Goal: Information Seeking & Learning: Learn about a topic

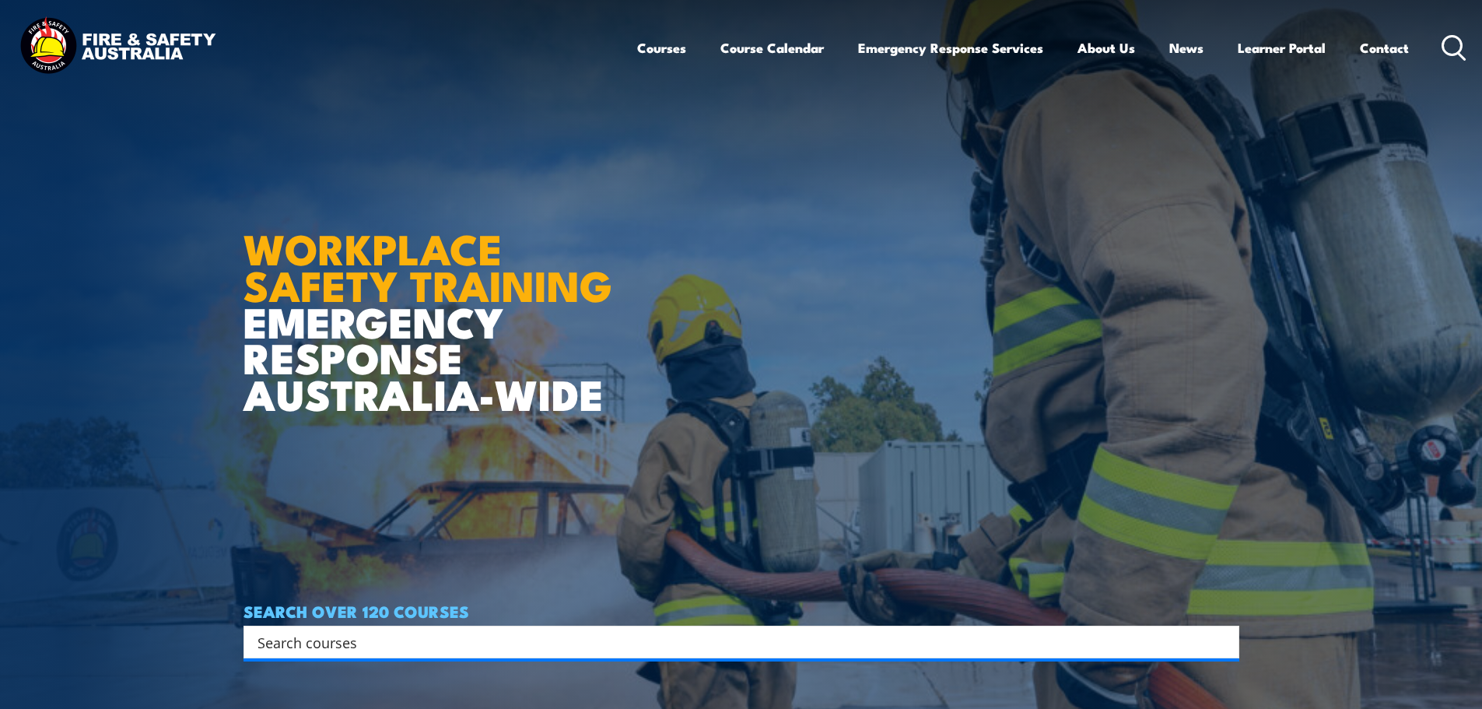
click at [293, 639] on input "Search input" at bounding box center [730, 641] width 947 height 23
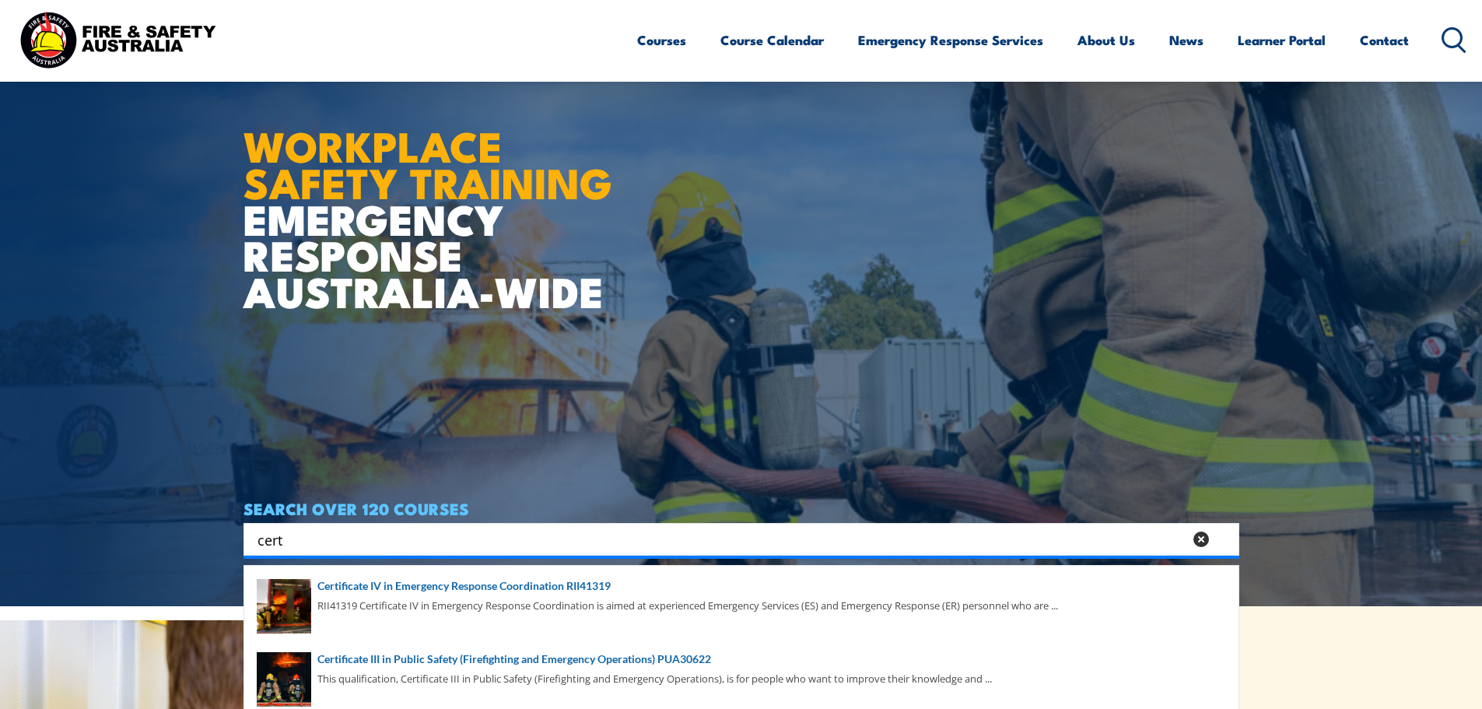
scroll to position [156, 0]
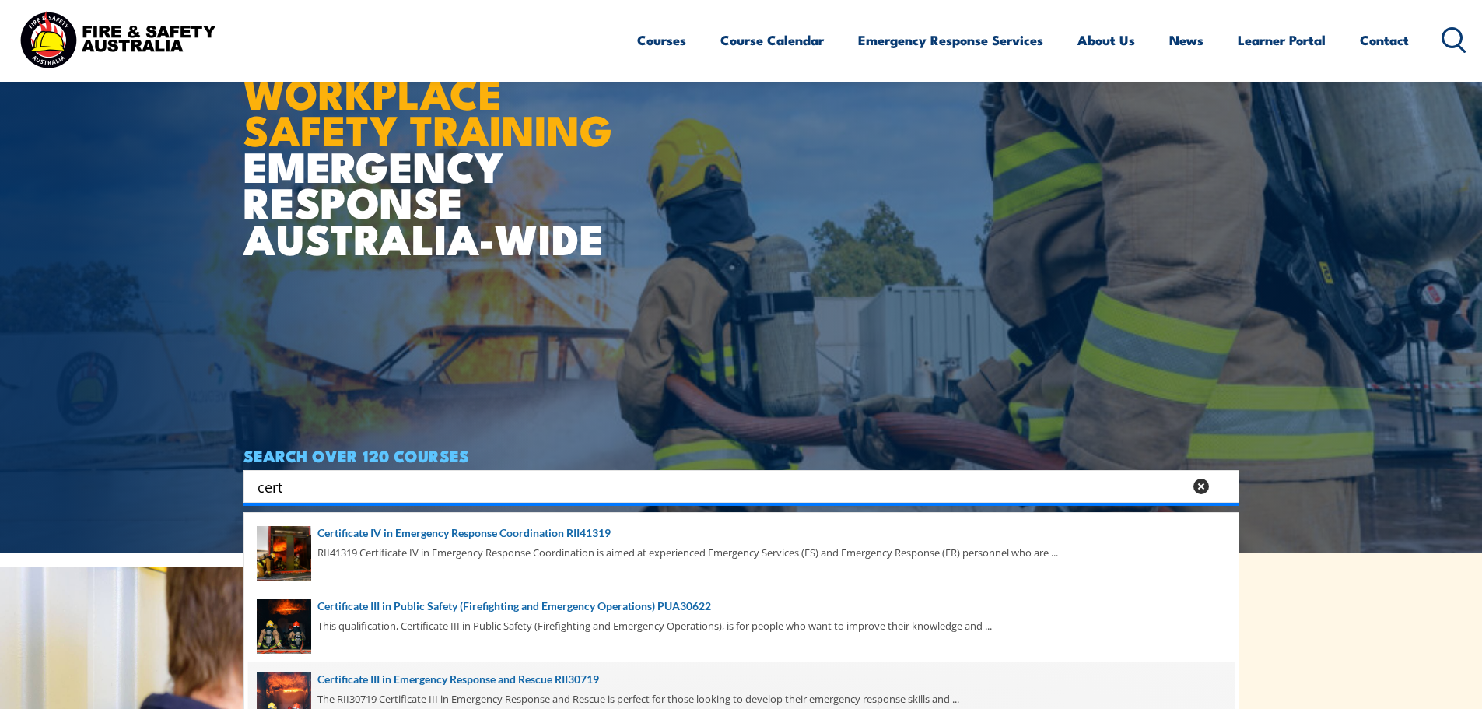
type input "cert"
click at [501, 677] on span at bounding box center [741, 698] width 986 height 73
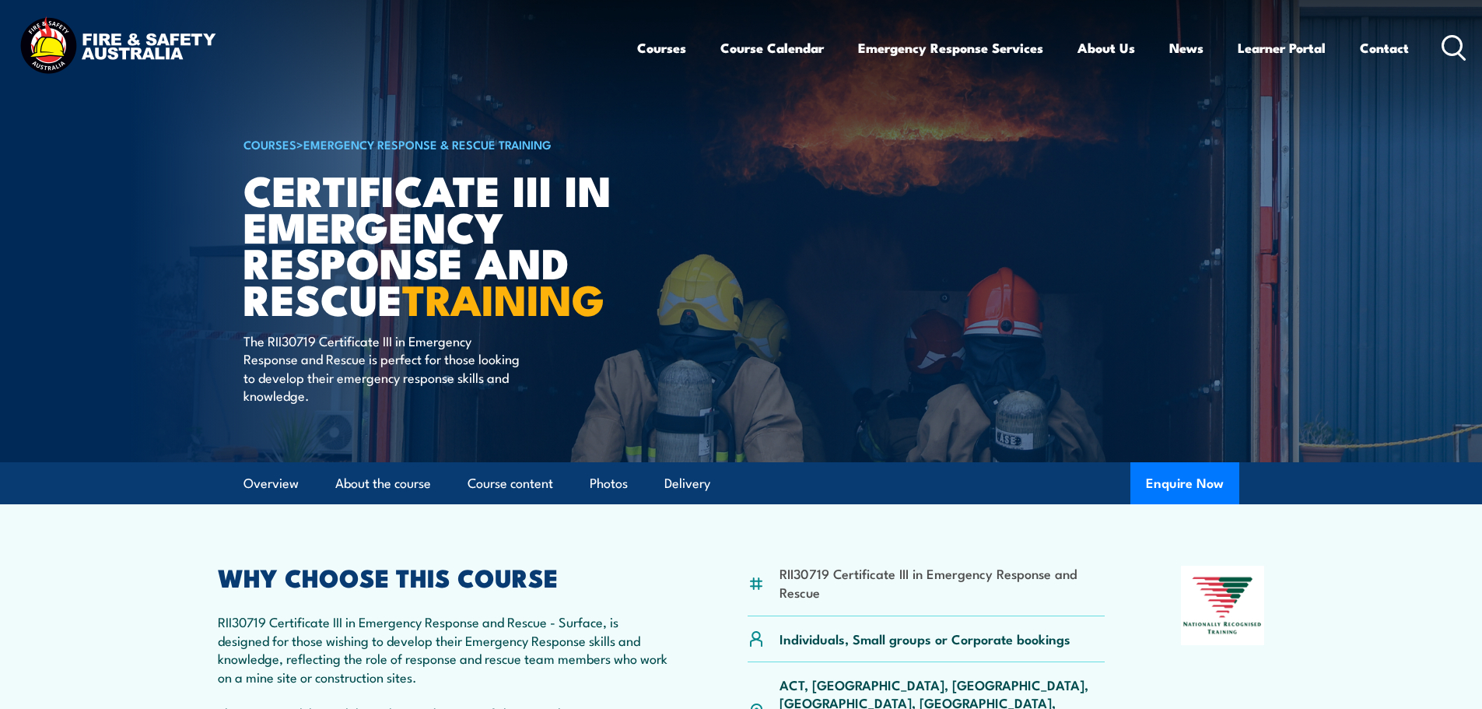
scroll to position [78, 0]
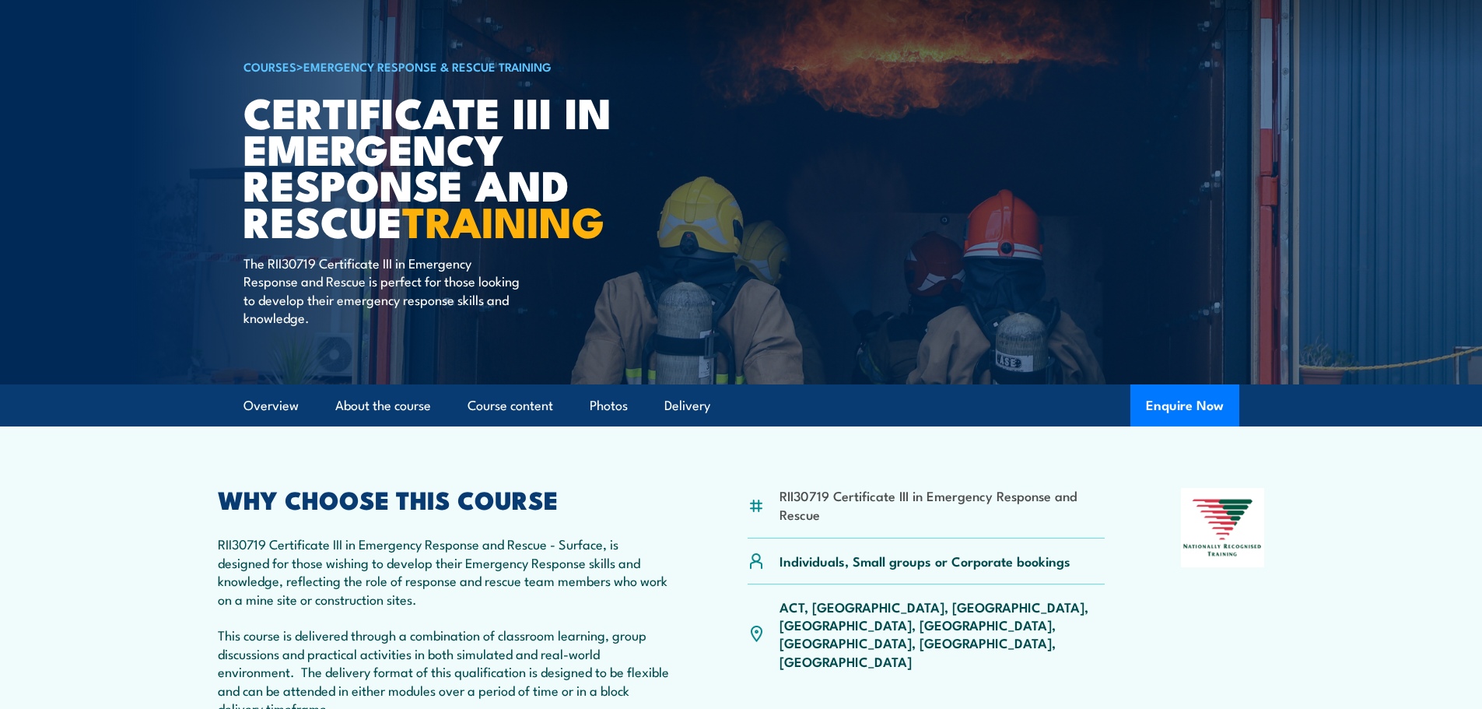
click at [998, 607] on p "ACT, NSW, NT, QLD, SA, TAS, VIC, WA" at bounding box center [942, 633] width 326 height 73
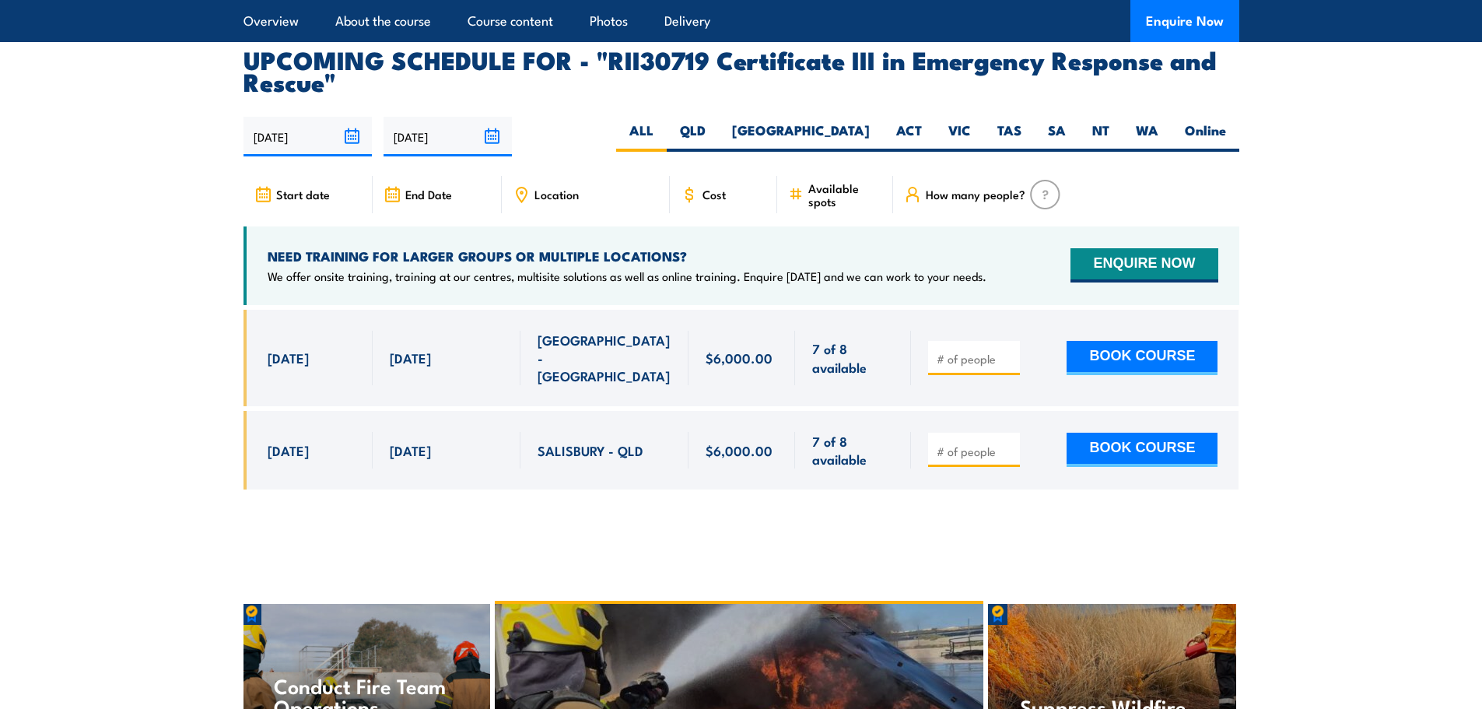
scroll to position [3634, 0]
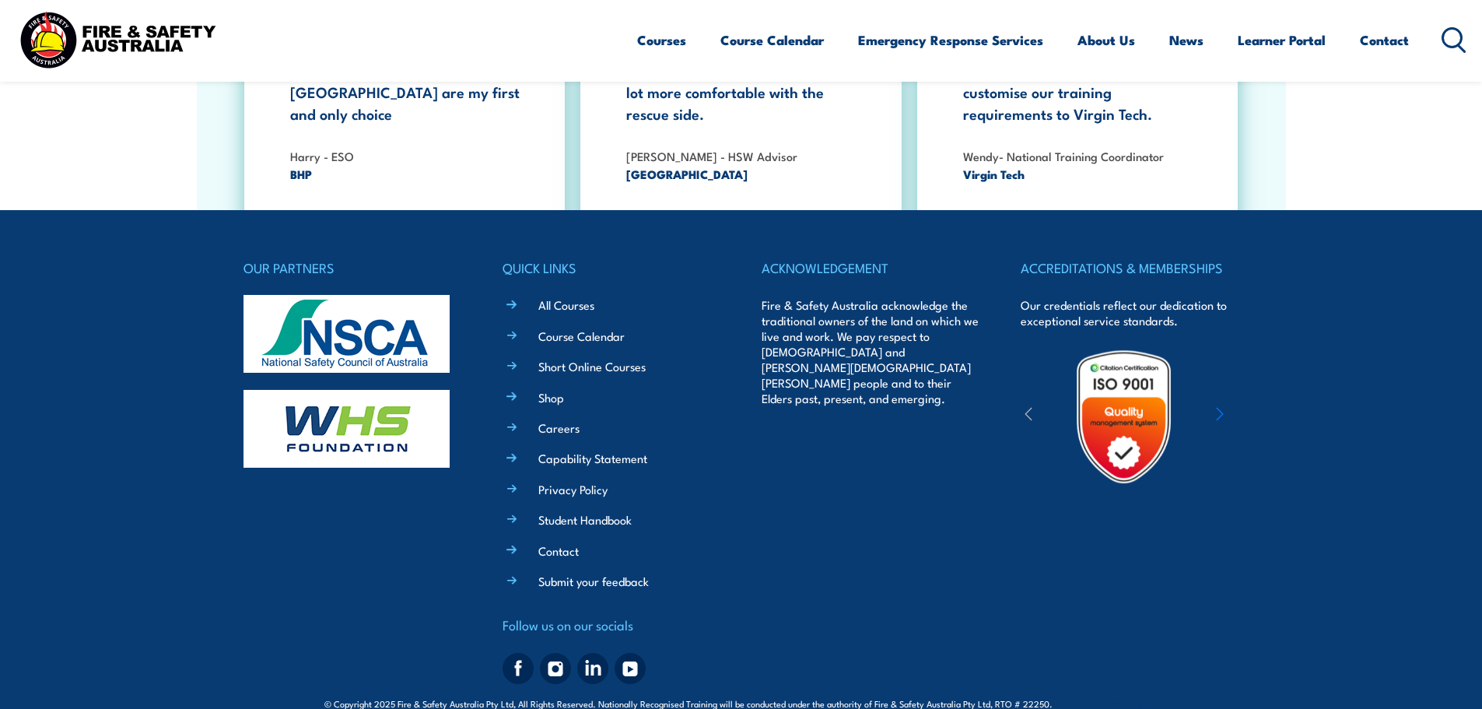
scroll to position [2876, 0]
